Goal: Information Seeking & Learning: Learn about a topic

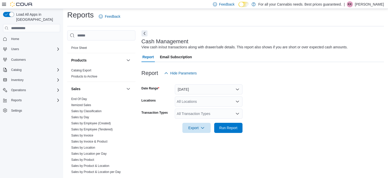
scroll to position [311, 0]
click at [83, 97] on link "End Of Day" at bounding box center [79, 99] width 16 height 4
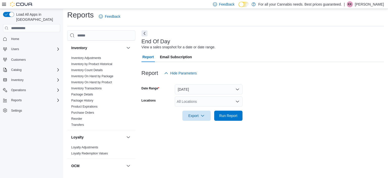
scroll to position [160, 0]
click at [80, 118] on link "Reorder" at bounding box center [76, 119] width 11 height 4
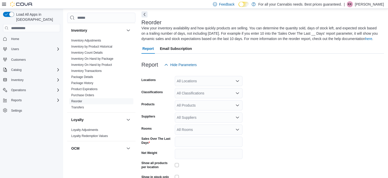
scroll to position [22, 0]
click at [225, 81] on div "All Locations" at bounding box center [209, 80] width 68 height 10
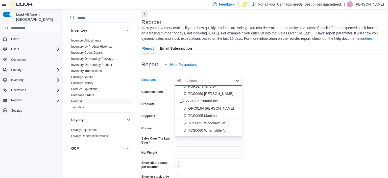
scroll to position [25, 0]
click at [216, 127] on button "TCS0060 Wharncliffe N" at bounding box center [209, 129] width 68 height 7
click at [271, 116] on form "Locations TCS0060 Wharncliffe N Combo box. Selected. TCS0060 Wharncliffe N. Pre…" at bounding box center [262, 131] width 242 height 125
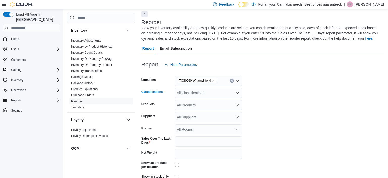
click at [215, 93] on div "All Classifications" at bounding box center [209, 93] width 68 height 10
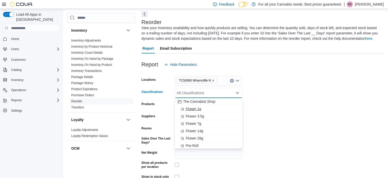
click at [207, 110] on div "Flower 1g" at bounding box center [209, 108] width 62 height 5
click at [207, 110] on div "Flower 3.5g" at bounding box center [204, 108] width 52 height 5
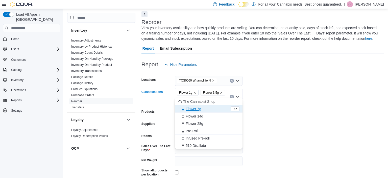
click at [207, 110] on div "Flower 7g" at bounding box center [204, 108] width 52 height 5
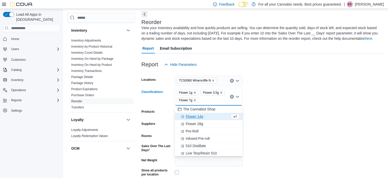
click at [209, 114] on div "Flower 14g" at bounding box center [204, 116] width 52 height 5
click at [209, 114] on div "Flower 28g" at bounding box center [204, 116] width 52 height 5
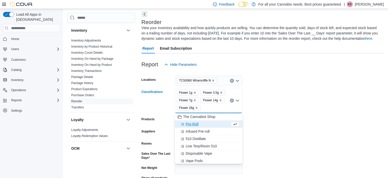
click at [212, 123] on div "Pre-Roll" at bounding box center [204, 123] width 52 height 5
click at [213, 125] on div "Infused Pre-roll" at bounding box center [204, 123] width 52 height 5
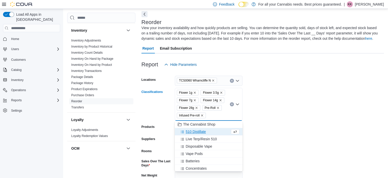
click at [214, 131] on div "510 Distillate" at bounding box center [204, 131] width 52 height 5
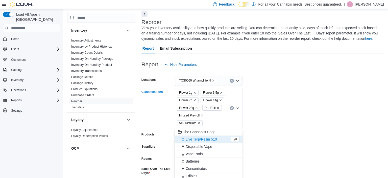
click at [217, 138] on div "Live Terp/Resin 510" at bounding box center [204, 138] width 52 height 5
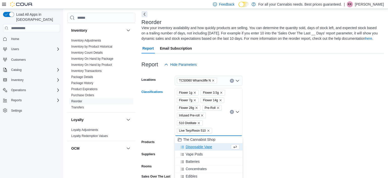
click at [218, 149] on div "Disposable Vape" at bounding box center [204, 146] width 52 height 5
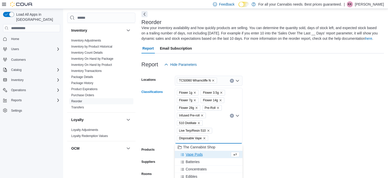
click at [215, 154] on div "Vape Pods" at bounding box center [204, 154] width 52 height 5
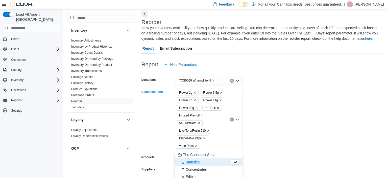
click at [213, 167] on div "Concentrates" at bounding box center [209, 168] width 62 height 5
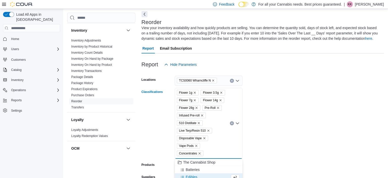
click at [210, 176] on div "Edibles" at bounding box center [204, 176] width 52 height 5
click at [210, 175] on div "Beverages" at bounding box center [204, 176] width 52 height 5
click at [217, 173] on button "Capsules" at bounding box center [209, 176] width 68 height 7
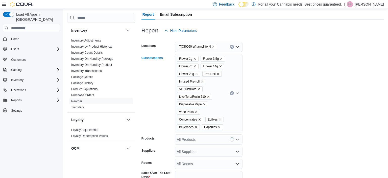
scroll to position [73, 0]
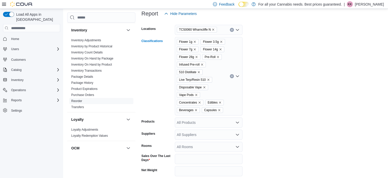
click at [201, 110] on div "Flower 1g Flower 3.5g Flower 7g Flower 14g Flower 28g Pre-Roll Infused Pre-roll…" at bounding box center [209, 76] width 68 height 78
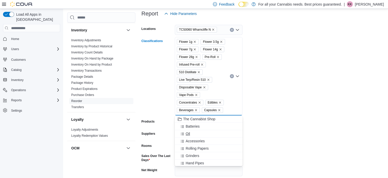
click at [199, 133] on div "Oil" at bounding box center [209, 133] width 62 height 5
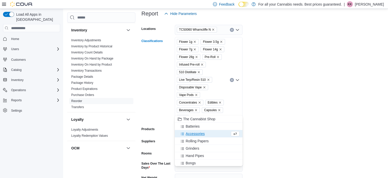
click at [245, 132] on form "Locations TCS0060 Wharncliffe N Classifications Flower 1g Flower 3.5g Flower 7g…" at bounding box center [262, 119] width 242 height 200
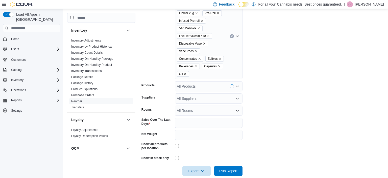
scroll to position [117, 0]
click at [226, 167] on span "Run Report" at bounding box center [228, 169] width 18 height 5
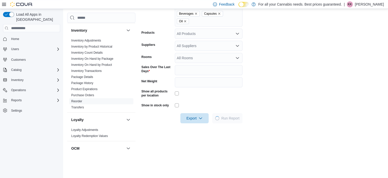
scroll to position [172, 0]
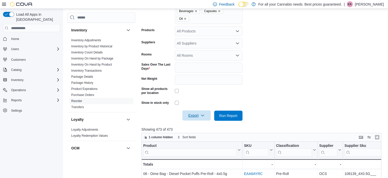
click at [196, 111] on span "Export" at bounding box center [196, 115] width 22 height 10
click at [202, 117] on span "Export to Excel" at bounding box center [197, 118] width 23 height 4
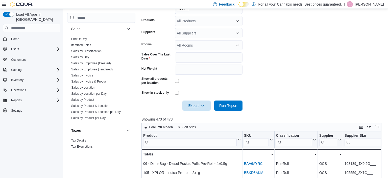
scroll to position [185, 0]
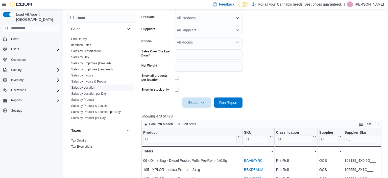
click at [91, 88] on link "Sales by Location" at bounding box center [83, 88] width 24 height 4
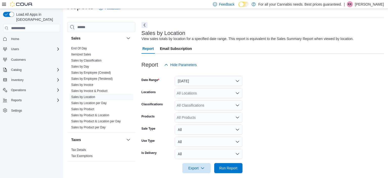
scroll to position [12, 0]
click at [207, 79] on button "[DATE]" at bounding box center [209, 80] width 68 height 10
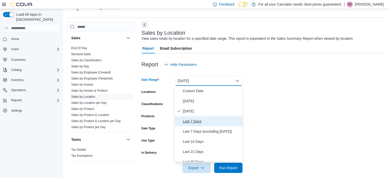
click at [202, 118] on span "Last 7 Days" at bounding box center [212, 121] width 58 height 6
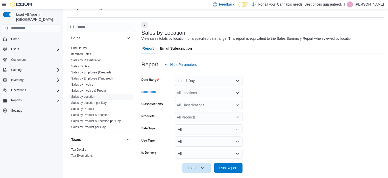
click at [209, 96] on div "All Locations" at bounding box center [209, 93] width 68 height 10
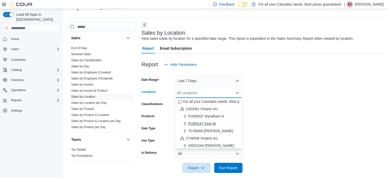
scroll to position [20, 0]
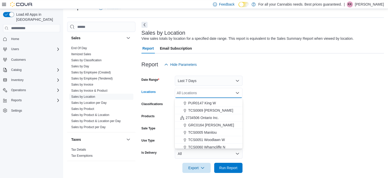
click at [223, 146] on span "TCS0060 Wharncliffe N" at bounding box center [206, 146] width 37 height 5
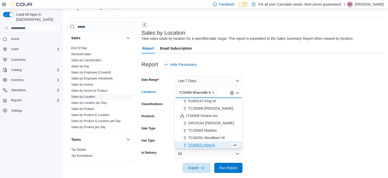
click at [261, 140] on form "Date Range Last 7 Days Locations TCS0060 [GEOGRAPHIC_DATA] N Combo box. Selecte…" at bounding box center [262, 120] width 242 height 103
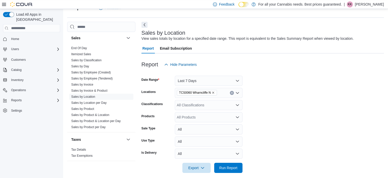
scroll to position [16, 0]
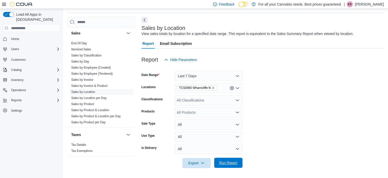
click at [225, 164] on span "Run Report" at bounding box center [228, 162] width 18 height 5
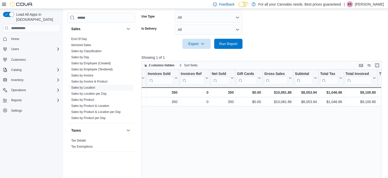
scroll to position [0, 44]
click at [78, 40] on span "End Of Day" at bounding box center [79, 39] width 16 height 4
click at [84, 38] on link "End Of Day" at bounding box center [79, 39] width 16 height 4
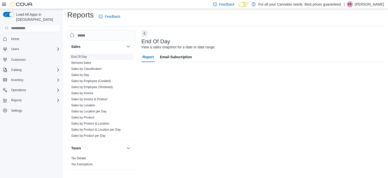
scroll to position [3, 0]
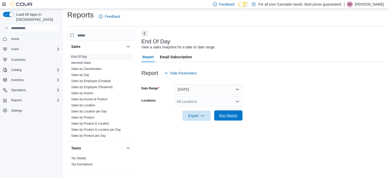
click at [231, 114] on span "Run Report" at bounding box center [228, 115] width 18 height 5
